Goal: Transaction & Acquisition: Purchase product/service

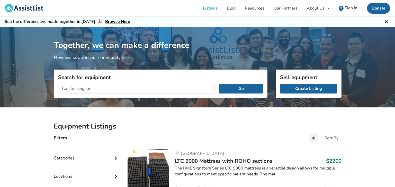
scroll to position [27, 0]
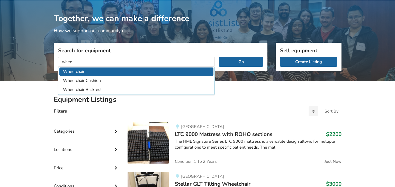
click at [166, 72] on li "Wheelchair" at bounding box center [136, 71] width 154 height 8
type input "Wheelchair"
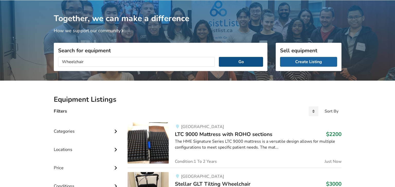
click at [237, 60] on button "Go" at bounding box center [241, 62] width 44 height 10
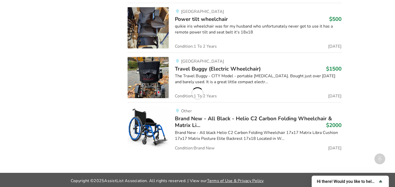
scroll to position [549, 0]
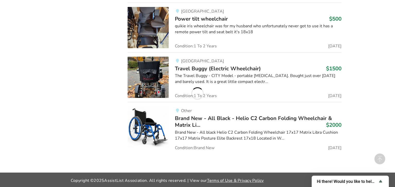
click at [195, 117] on span "Brand New - All Black - Helio C2 Carbon Folding Wheelchair & Matrix Li..." at bounding box center [253, 121] width 157 height 14
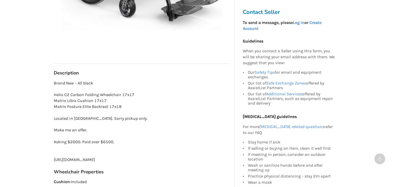
scroll to position [278, 0]
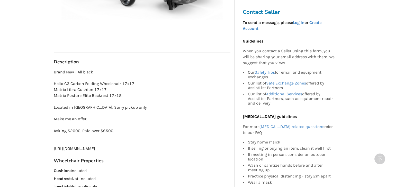
drag, startPoint x: 55, startPoint y: 149, endPoint x: 155, endPoint y: 148, distance: 99.8
click at [155, 149] on p "Brand New - All black Helio C2 Carbon Folding Wheelchair 17x17 Matrix Libra Cus…" at bounding box center [142, 110] width 177 height 82
drag, startPoint x: 55, startPoint y: 148, endPoint x: 208, endPoint y: 148, distance: 153.6
click at [210, 149] on p "Brand New - All black Helio C2 Carbon Folding Wheelchair 17x17 Matrix Libra Cus…" at bounding box center [142, 110] width 177 height 82
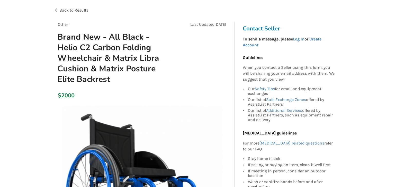
scroll to position [28, 0]
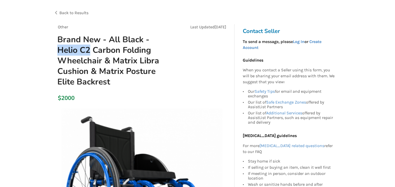
drag, startPoint x: 58, startPoint y: 50, endPoint x: 89, endPoint y: 49, distance: 30.4
click at [89, 49] on h1 "Brand New - All Black - Helio C2 Carbon Folding Wheelchair & Matrix Libra Cushi…" at bounding box center [114, 60] width 122 height 53
copy h1 "Helio C2"
